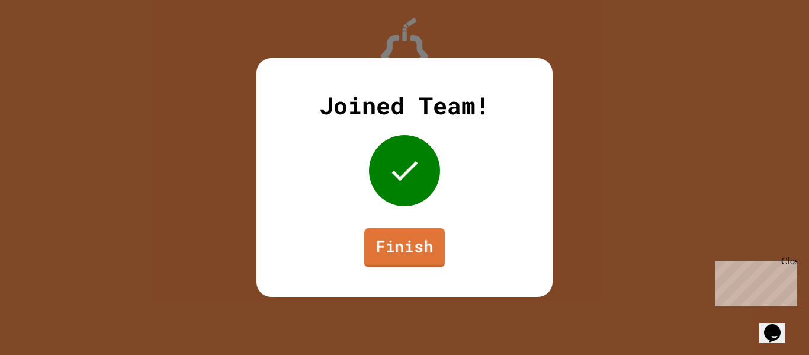
click at [432, 249] on link "Finish" at bounding box center [404, 247] width 81 height 39
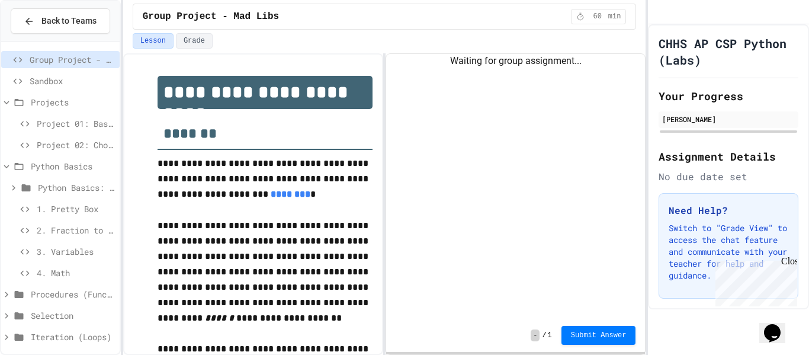
click at [40, 205] on span "1. Pretty Box" at bounding box center [76, 209] width 78 height 12
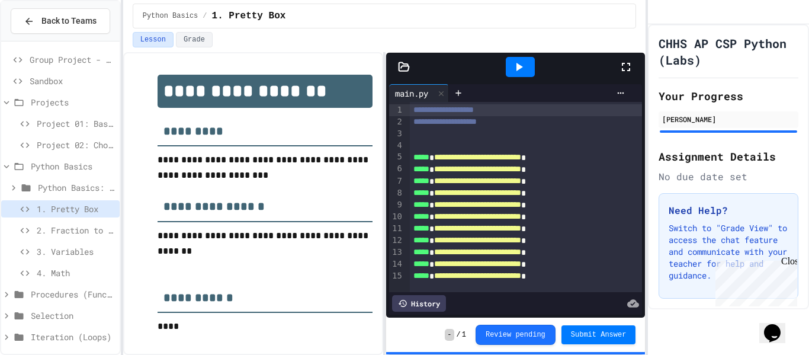
click at [74, 258] on div "3. Variables" at bounding box center [60, 251] width 119 height 17
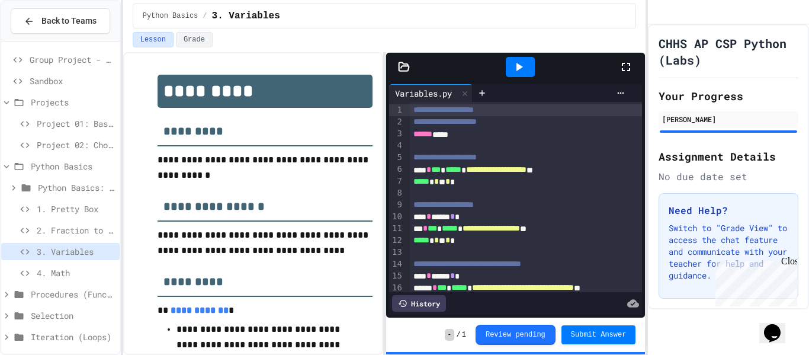
click at [623, 64] on icon at bounding box center [626, 67] width 8 height 8
click at [523, 73] on icon at bounding box center [519, 67] width 14 height 14
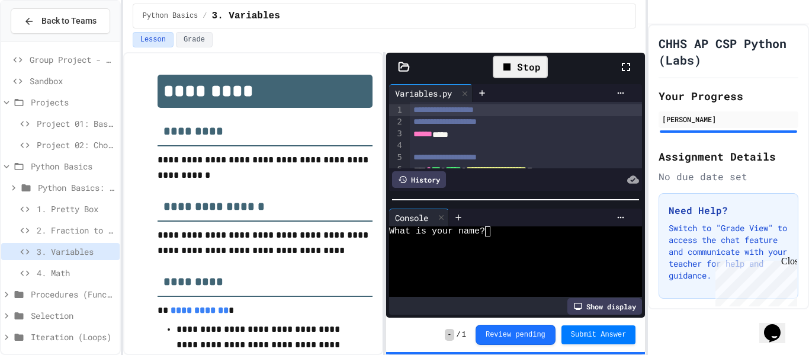
click at [494, 230] on div "What is your name?" at bounding box center [509, 231] width 240 height 10
type textarea "*"
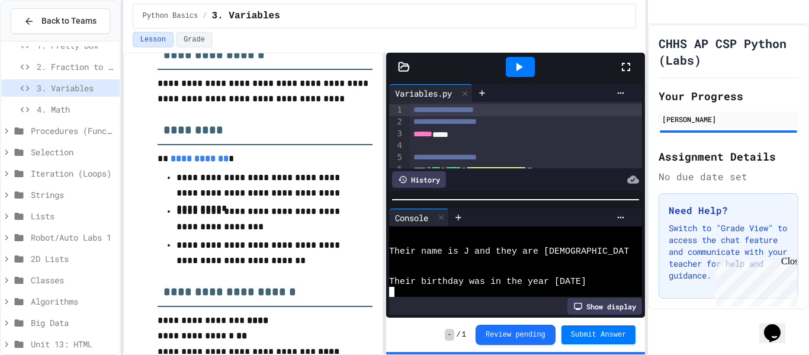
scroll to position [176, 0]
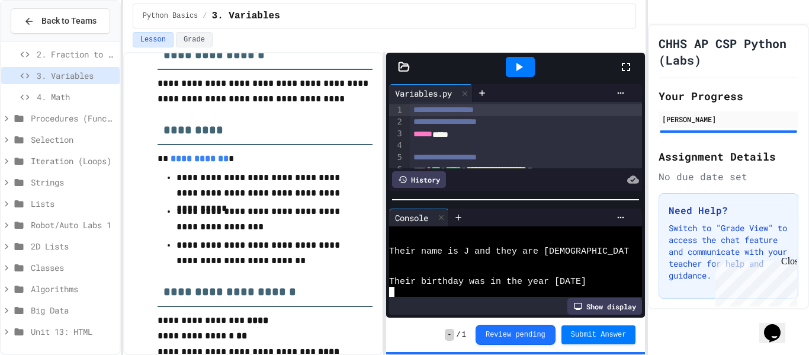
click at [14, 124] on div "Procedures (Functions)" at bounding box center [60, 118] width 119 height 17
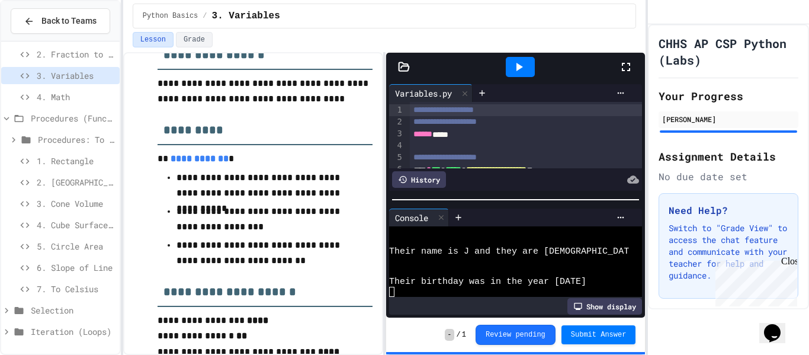
click at [42, 164] on span "1. Rectangle" at bounding box center [76, 161] width 78 height 12
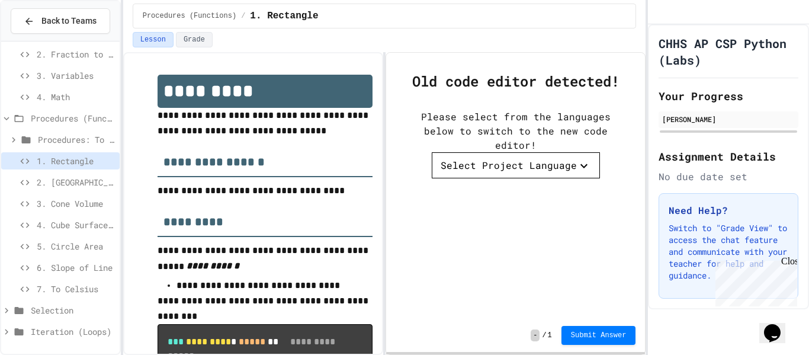
click at [489, 158] on div "Select Project Language" at bounding box center [509, 165] width 136 height 14
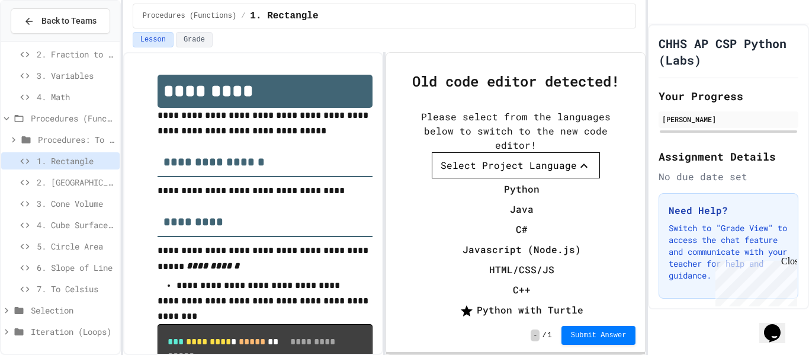
click at [432, 180] on div at bounding box center [516, 180] width 168 height 0
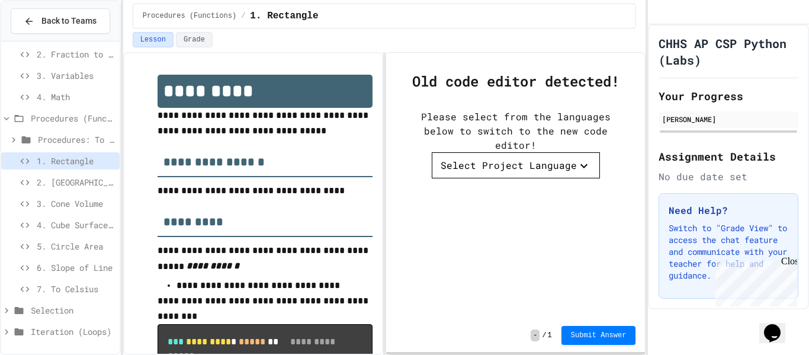
click at [55, 140] on span "Procedures: To Reviews" at bounding box center [76, 139] width 77 height 12
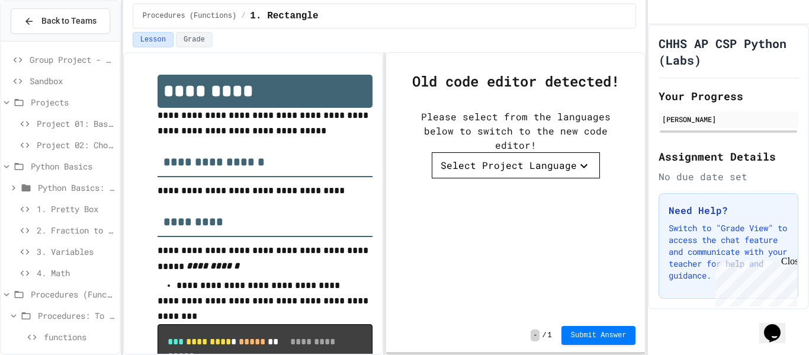
click at [27, 184] on icon at bounding box center [26, 187] width 14 height 11
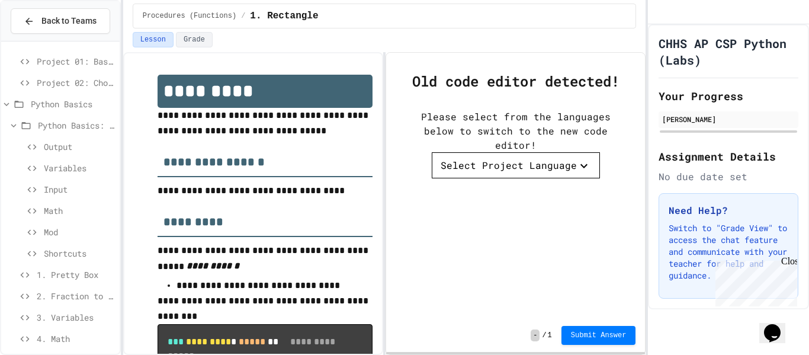
scroll to position [61, 0]
click at [38, 237] on icon at bounding box center [32, 233] width 14 height 11
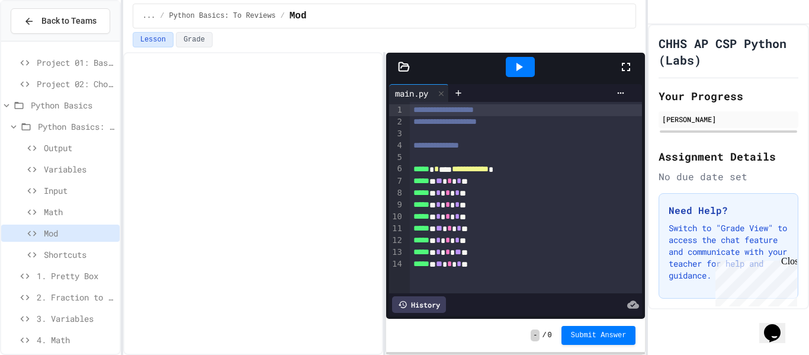
click at [40, 215] on div "Math" at bounding box center [60, 211] width 119 height 17
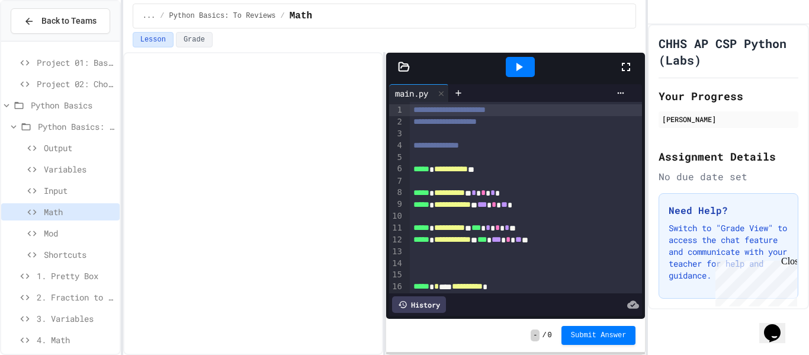
click at [39, 123] on span "Python Basics: To Reviews" at bounding box center [76, 126] width 77 height 12
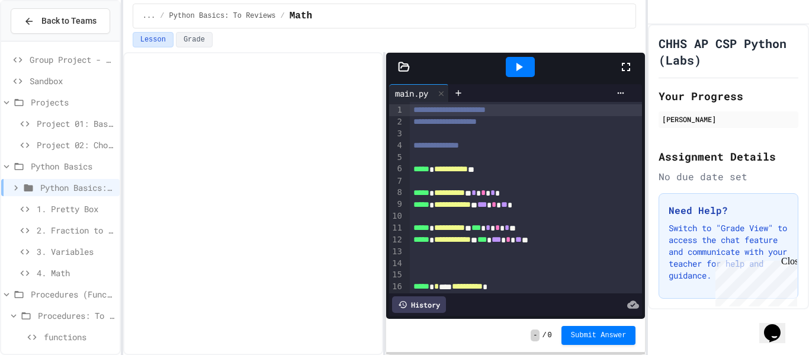
click at [50, 210] on span "1. Pretty Box" at bounding box center [76, 209] width 78 height 12
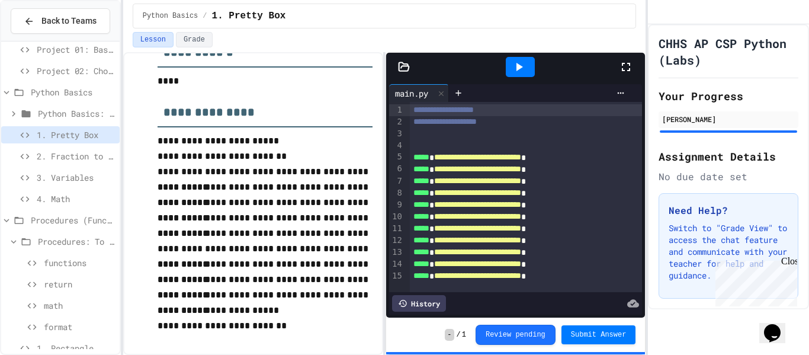
scroll to position [263, 0]
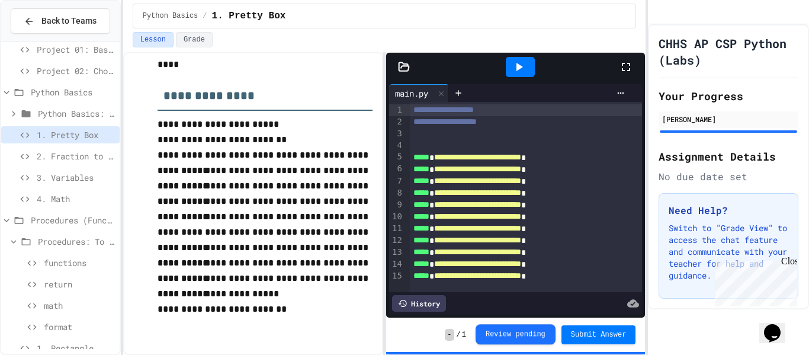
click at [550, 338] on button "Review pending" at bounding box center [516, 334] width 80 height 20
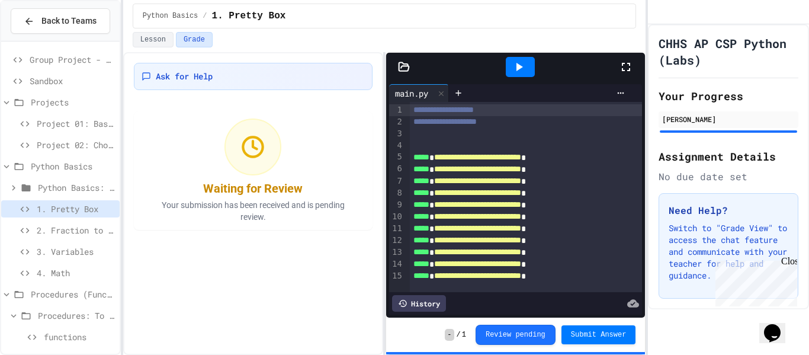
click at [98, 269] on span "4. Math" at bounding box center [76, 273] width 78 height 12
